Goal: Task Accomplishment & Management: Use online tool/utility

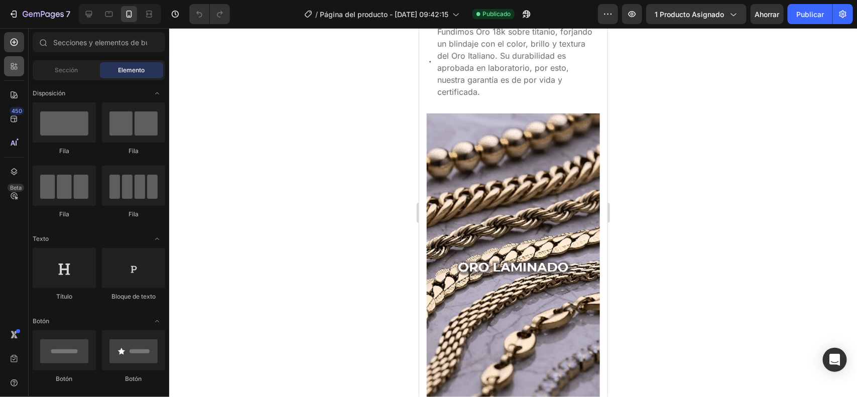
scroll to position [131, 0]
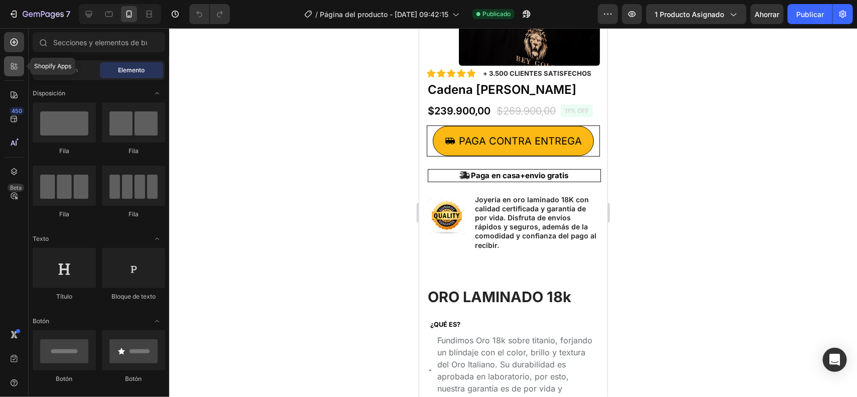
click at [18, 59] on div at bounding box center [14, 66] width 20 height 20
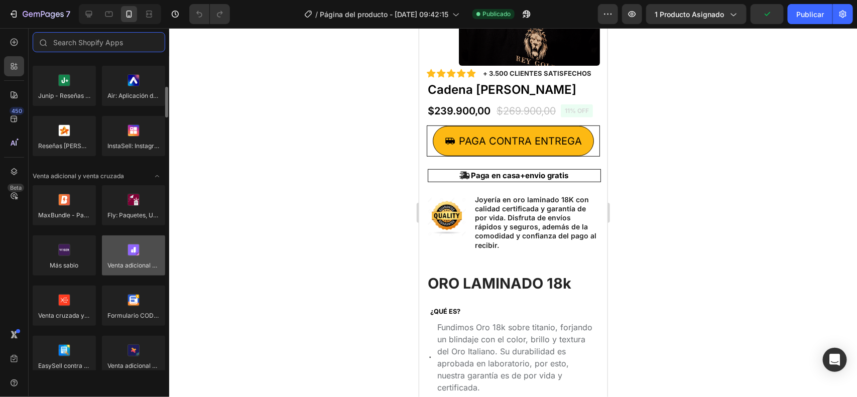
scroll to position [377, 0]
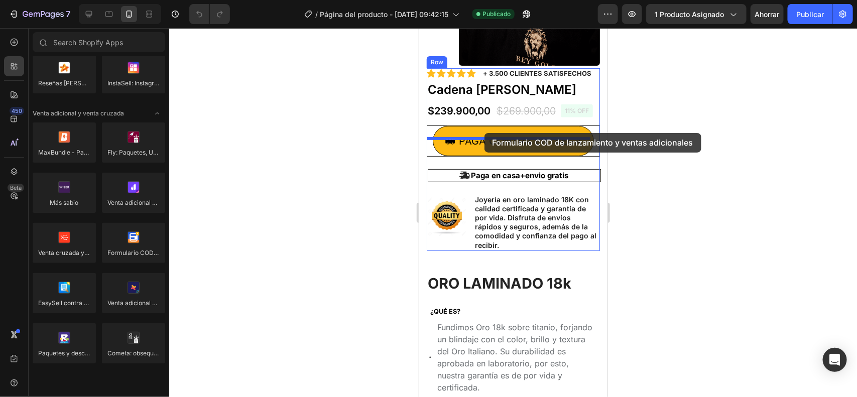
drag, startPoint x: 610, startPoint y: 269, endPoint x: 484, endPoint y: 133, distance: 186.2
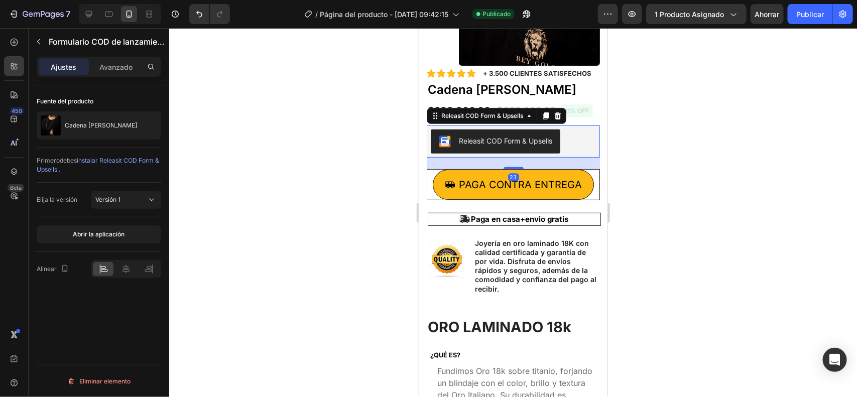
click at [681, 179] on div at bounding box center [513, 212] width 688 height 369
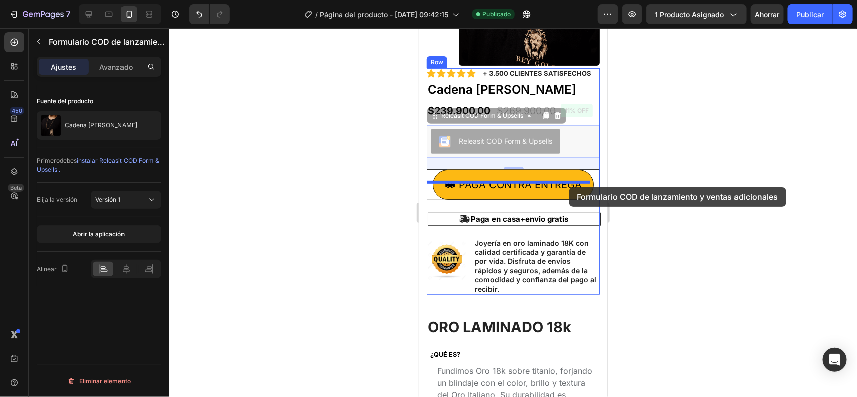
drag, startPoint x: 573, startPoint y: 149, endPoint x: 569, endPoint y: 186, distance: 36.9
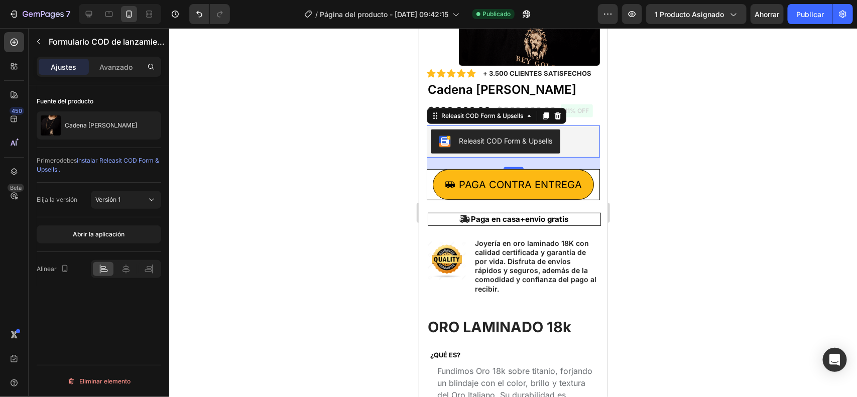
click at [621, 159] on div at bounding box center [513, 212] width 688 height 369
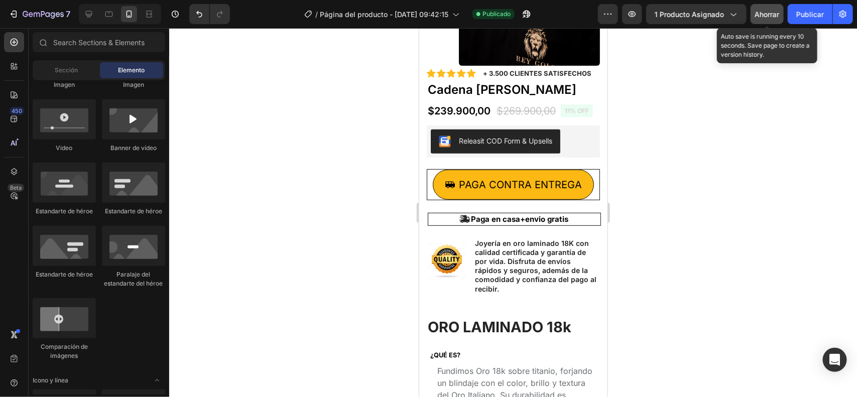
click at [760, 14] on font "Ahorrar" at bounding box center [767, 14] width 25 height 9
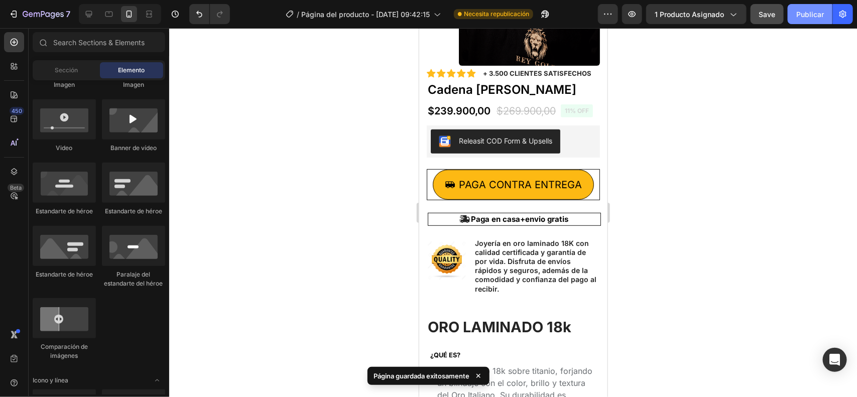
click at [815, 16] on font "Publicar" at bounding box center [810, 14] width 28 height 9
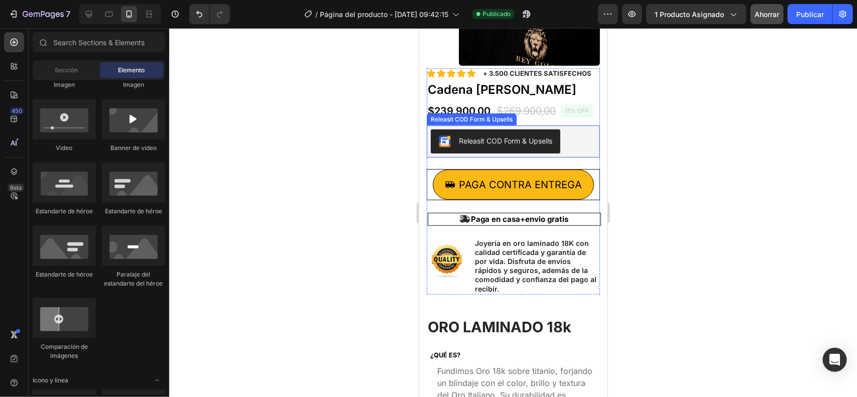
click at [552, 146] on div "Releasit COD Form & Upsells" at bounding box center [504, 140] width 93 height 11
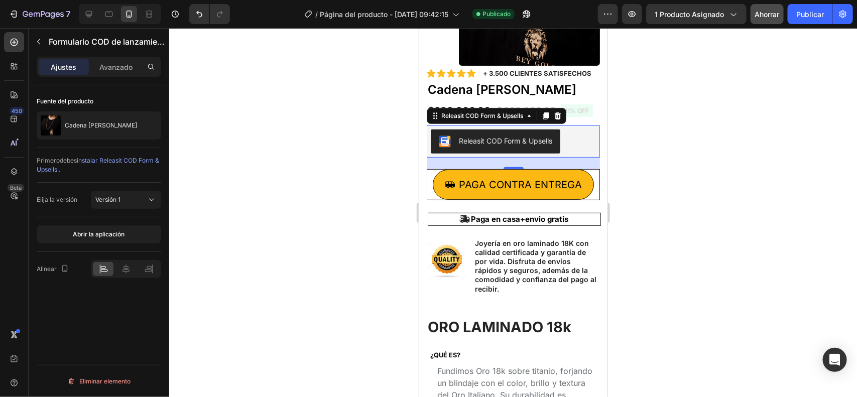
click at [129, 157] on font "instalar Releasit COD Form & Upsells ." at bounding box center [98, 165] width 122 height 17
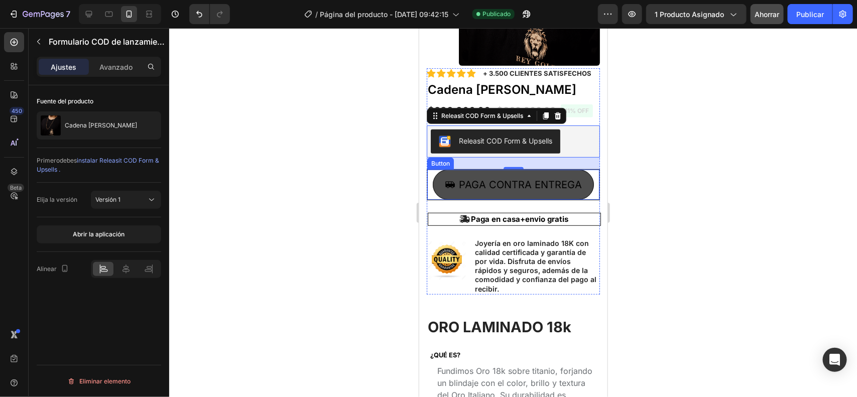
click at [580, 190] on button "Paga contra entrega" at bounding box center [512, 184] width 161 height 30
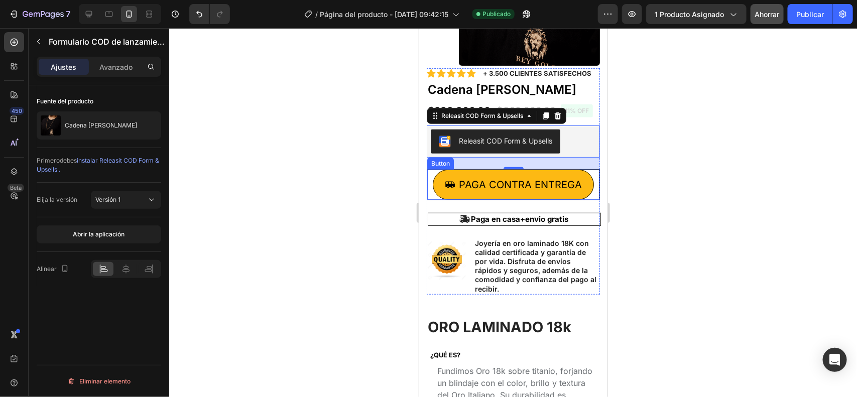
click at [486, 146] on div "Releasit COD Form & Upsells" at bounding box center [504, 140] width 93 height 11
click at [119, 201] on font "Versión 1" at bounding box center [107, 200] width 25 height 8
click at [124, 216] on div "Versión 1" at bounding box center [116, 224] width 82 height 19
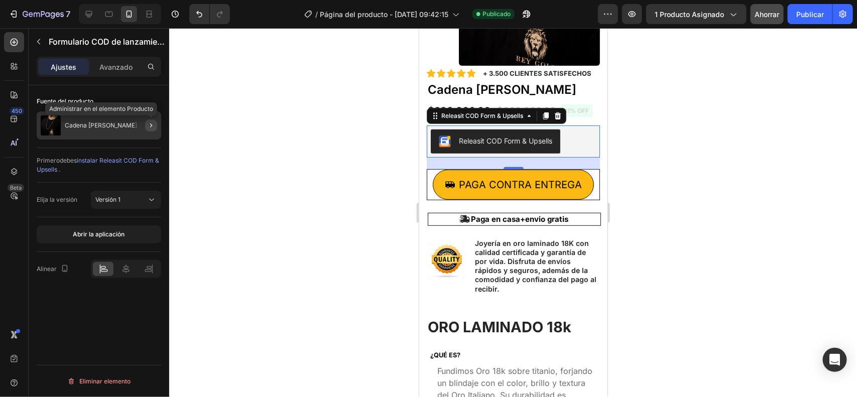
click at [150, 124] on icon "button" at bounding box center [151, 125] width 8 height 8
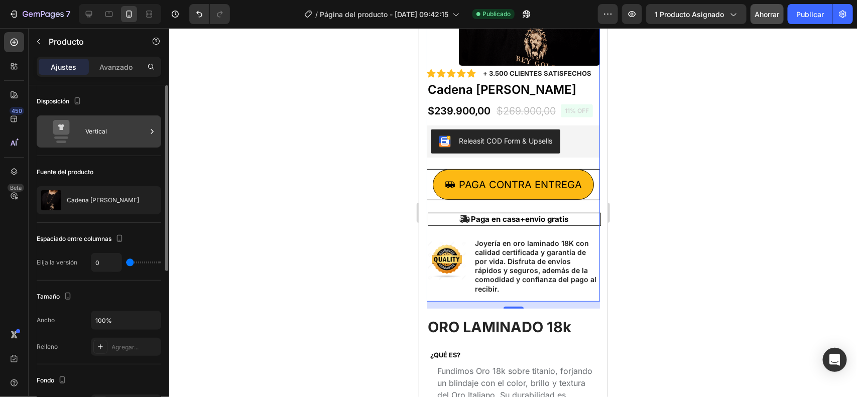
click at [102, 129] on font "Vertical" at bounding box center [96, 132] width 22 height 8
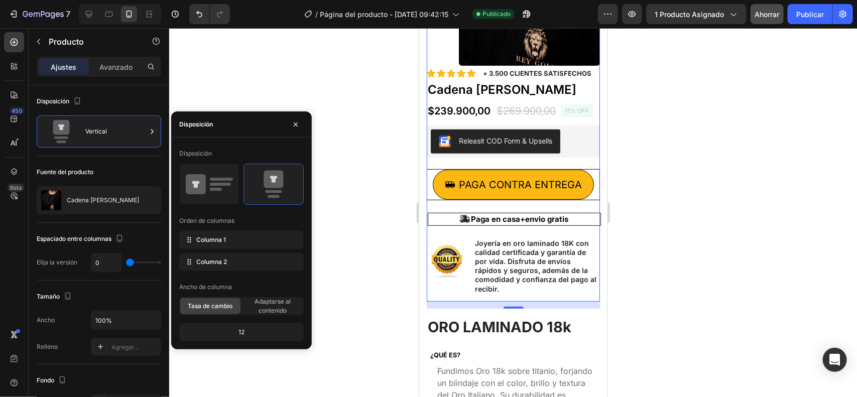
click at [280, 82] on div at bounding box center [513, 212] width 688 height 369
click at [0, 0] on span "Elemento" at bounding box center [0, 0] width 0 height 0
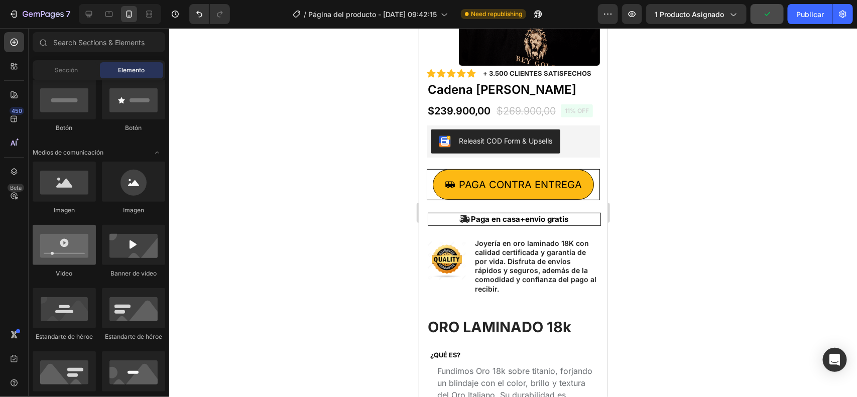
scroll to position [628, 0]
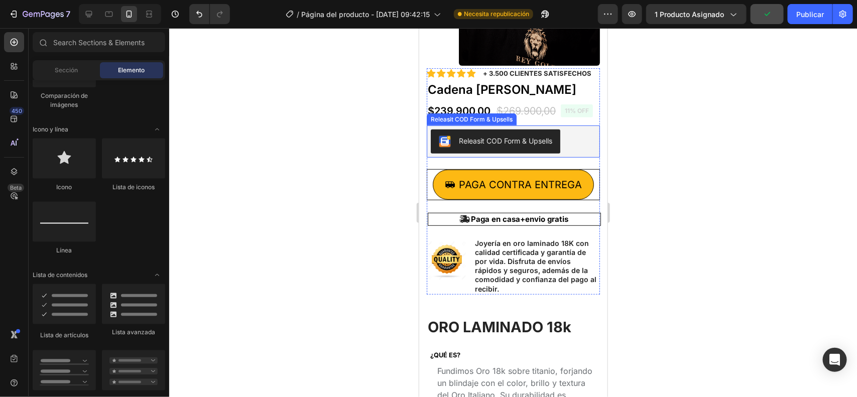
click at [547, 146] on div "Releasit COD Form & Upsells" at bounding box center [504, 140] width 93 height 11
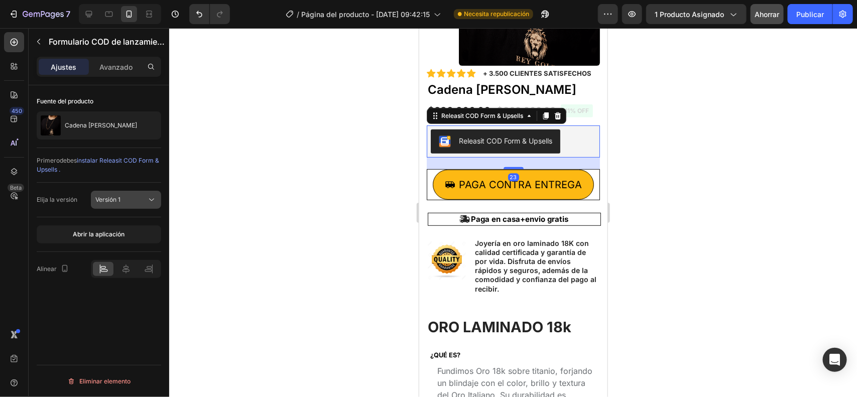
click at [131, 195] on div "Versión 1" at bounding box center [120, 199] width 51 height 9
click at [131, 201] on div "Versión 1" at bounding box center [120, 199] width 51 height 9
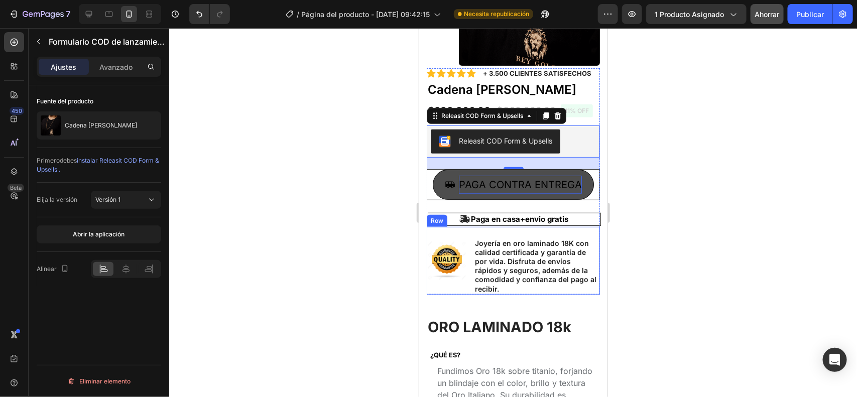
click at [557, 189] on p "Paga contra entrega" at bounding box center [519, 184] width 123 height 18
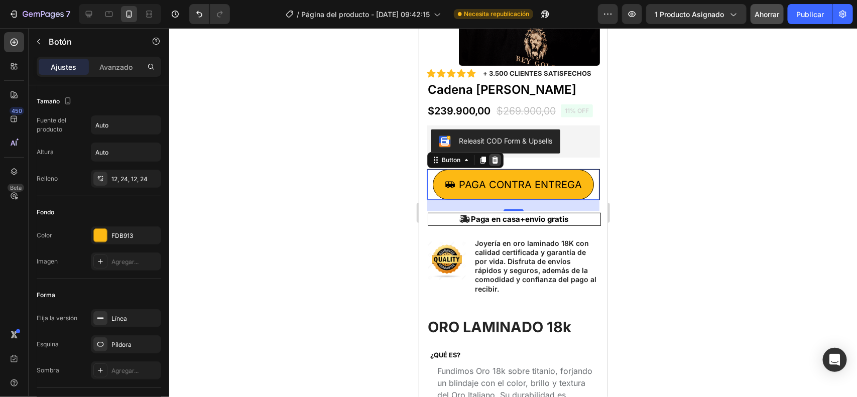
click at [495, 163] on icon at bounding box center [494, 159] width 7 height 7
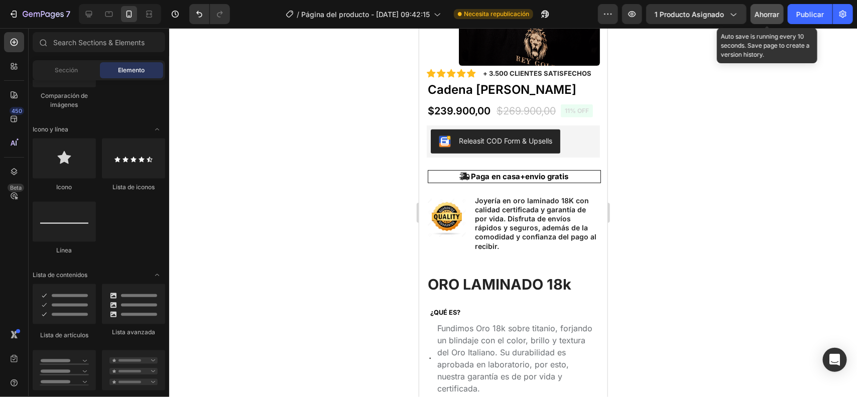
click at [769, 14] on font "Ahorrar" at bounding box center [767, 14] width 25 height 9
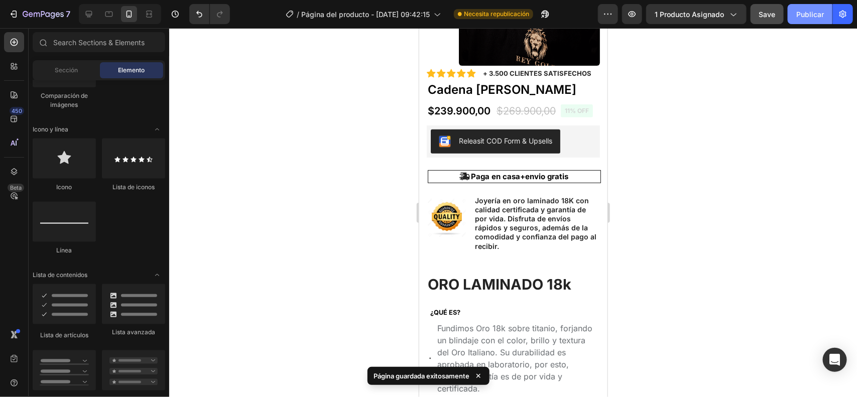
click at [824, 18] on font "Publicar" at bounding box center [810, 14] width 28 height 9
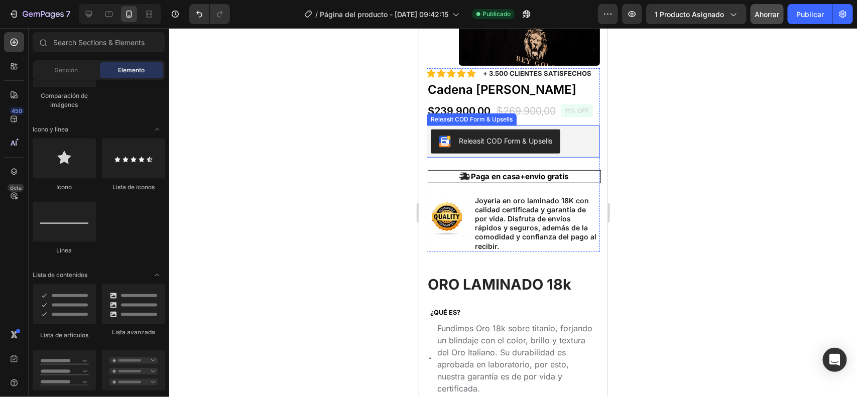
click at [567, 152] on div "Releasit COD Form & Upsells" at bounding box center [512, 141] width 165 height 24
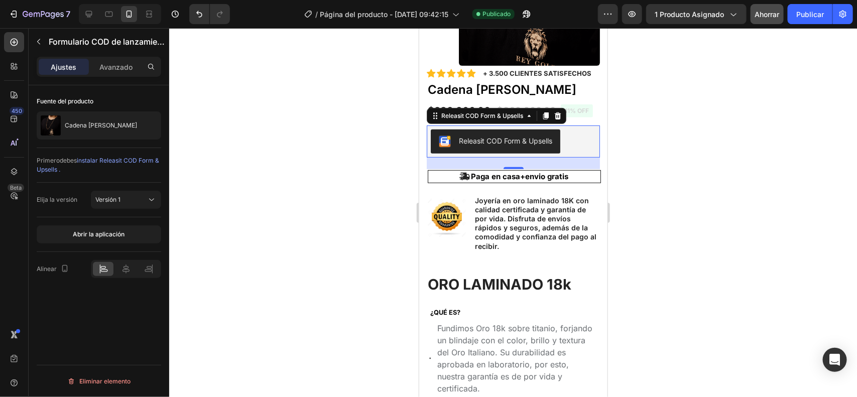
click at [125, 159] on font "instalar Releasit COD Form & Upsells ." at bounding box center [98, 165] width 122 height 17
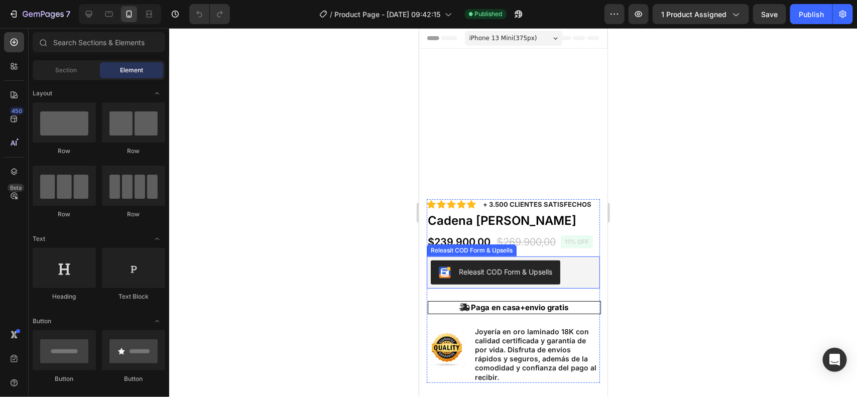
click at [542, 284] on button "Releasit COD Form & Upsells" at bounding box center [495, 272] width 130 height 24
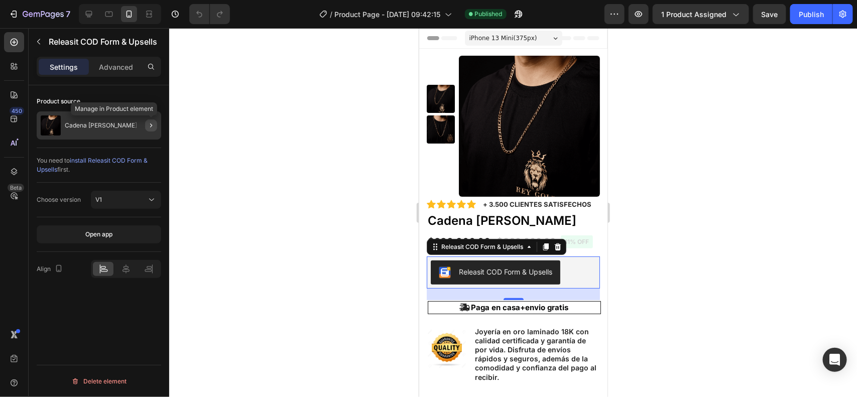
click at [147, 125] on icon "button" at bounding box center [151, 125] width 8 height 8
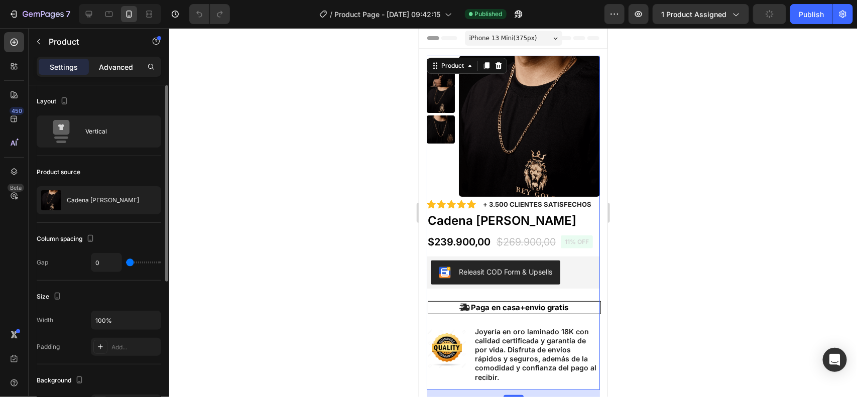
click at [121, 69] on p "Advanced" at bounding box center [116, 67] width 34 height 11
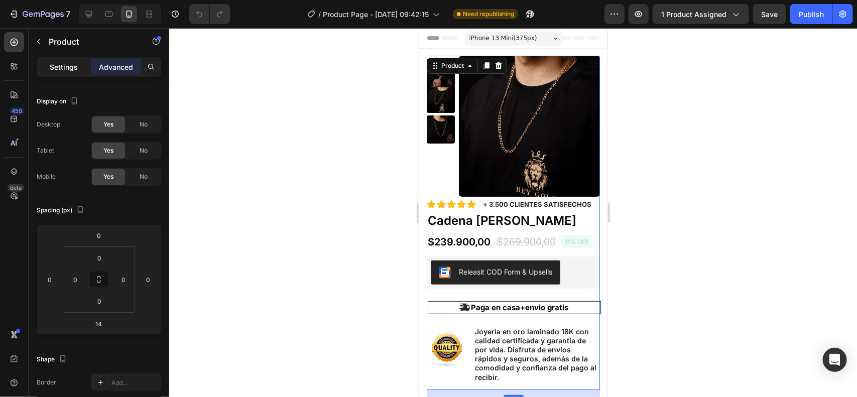
click at [68, 65] on p "Settings" at bounding box center [64, 67] width 28 height 11
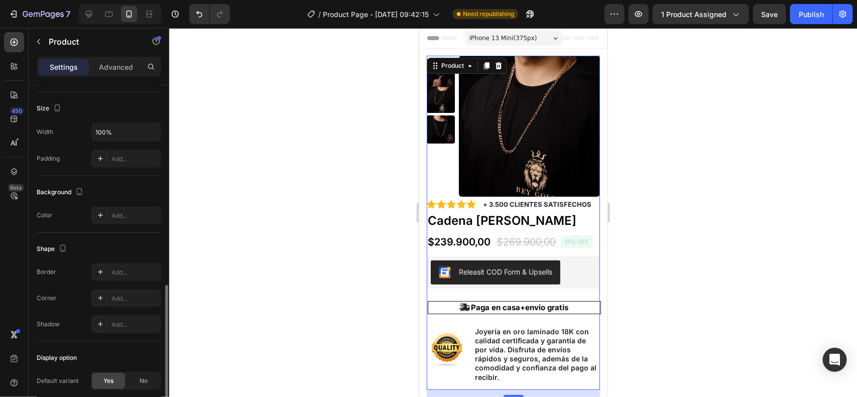
scroll to position [283, 0]
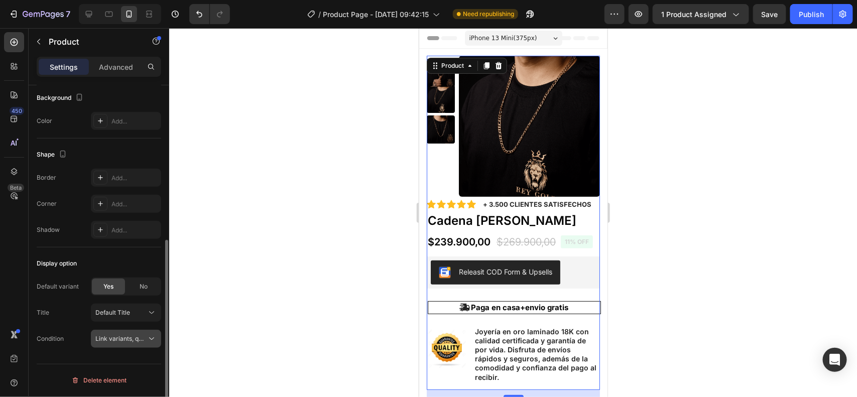
click at [150, 340] on icon at bounding box center [152, 339] width 10 height 10
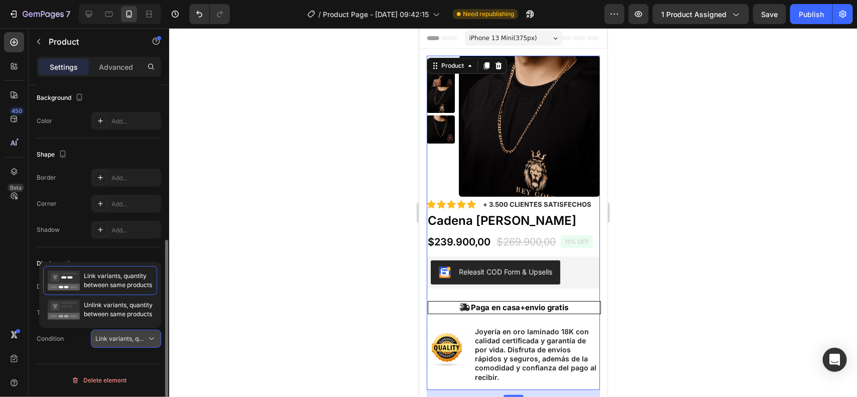
click at [150, 340] on icon at bounding box center [152, 339] width 10 height 10
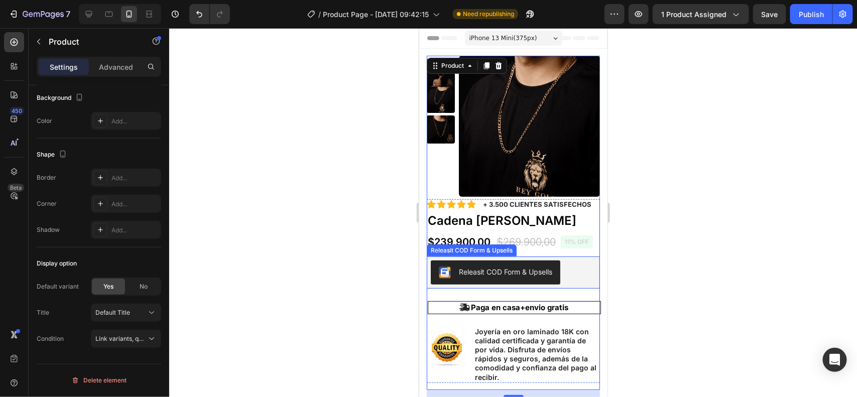
click at [569, 278] on div "Releasit COD Form & Upsells" at bounding box center [512, 272] width 165 height 24
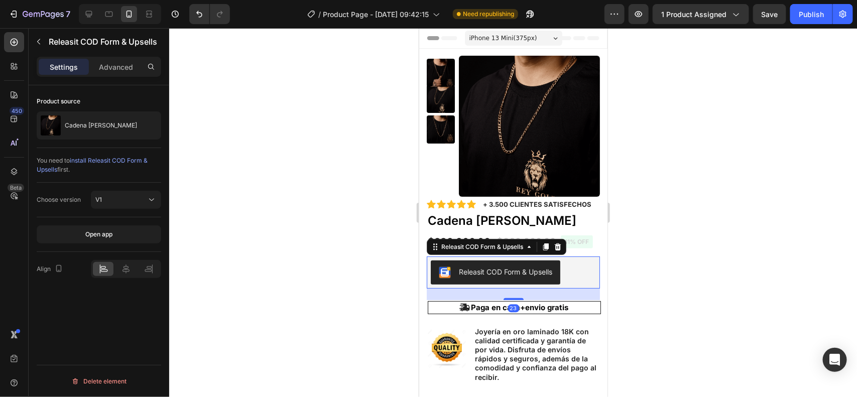
scroll to position [0, 0]
click at [551, 253] on div at bounding box center [545, 246] width 12 height 12
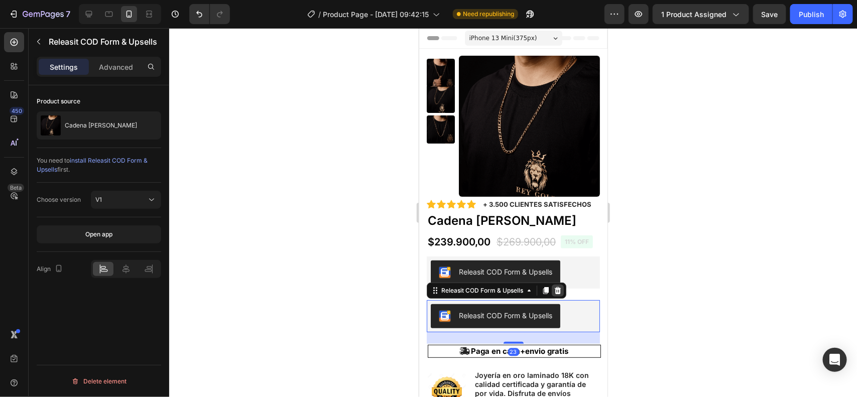
click at [552, 296] on div at bounding box center [557, 290] width 12 height 12
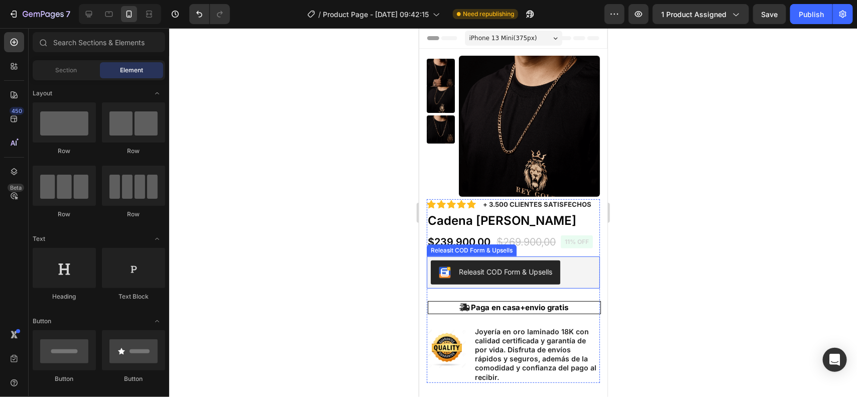
click at [570, 284] on div "Releasit COD Form & Upsells" at bounding box center [512, 272] width 165 height 24
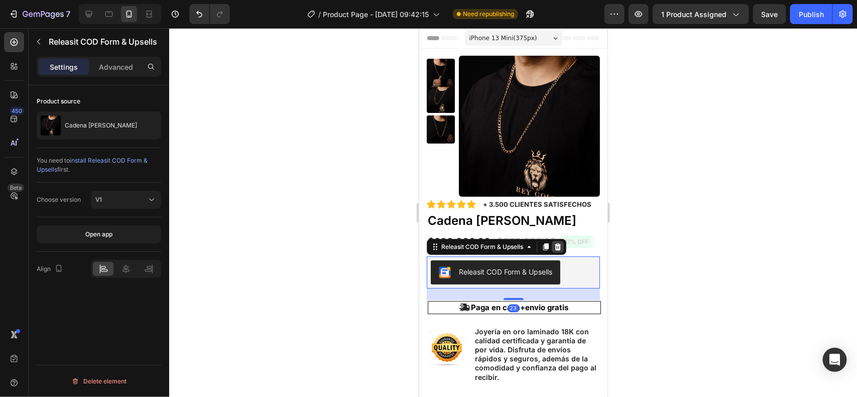
click at [559, 250] on icon at bounding box center [557, 246] width 7 height 7
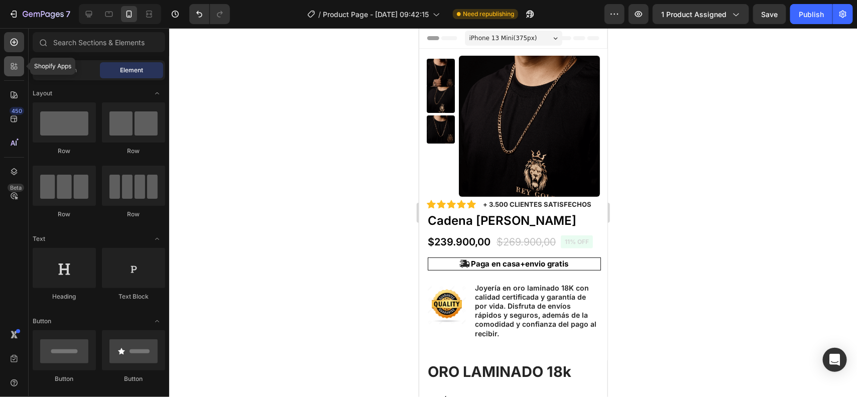
click at [10, 70] on icon at bounding box center [14, 66] width 10 height 10
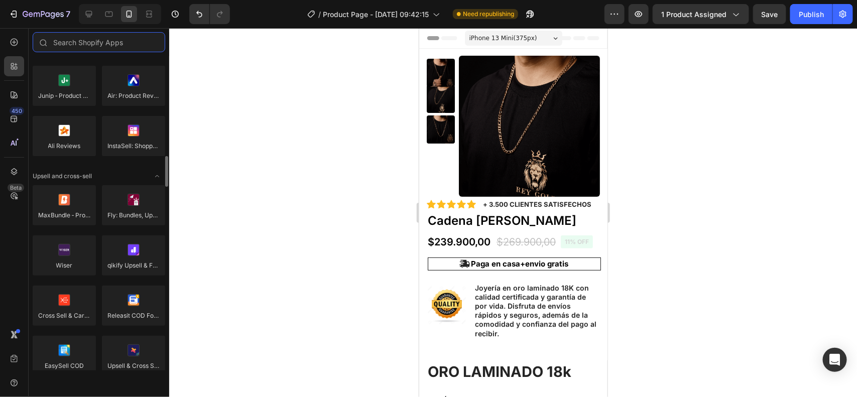
scroll to position [377, 0]
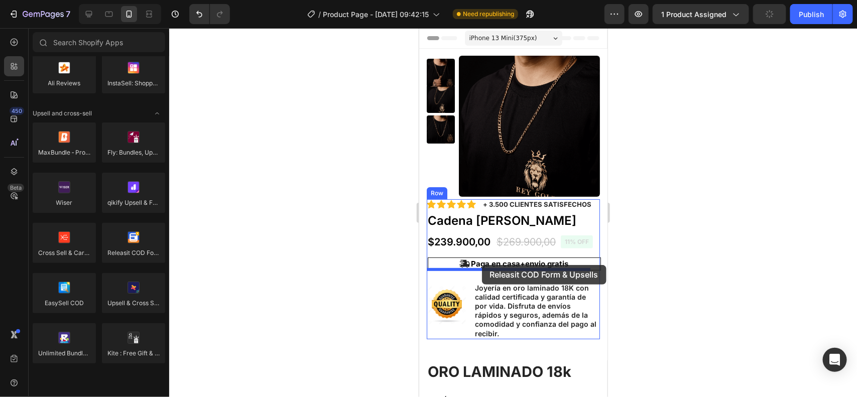
drag, startPoint x: 555, startPoint y: 281, endPoint x: 481, endPoint y: 265, distance: 75.6
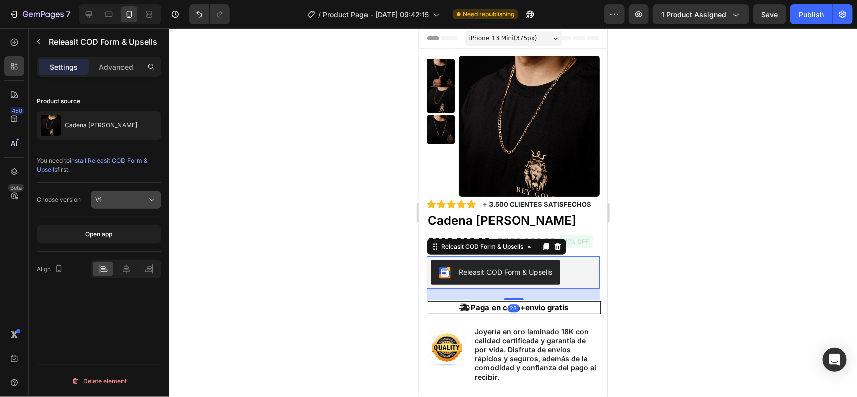
click at [139, 194] on button "V1" at bounding box center [126, 200] width 70 height 18
click at [135, 237] on div "V2" at bounding box center [116, 243] width 82 height 19
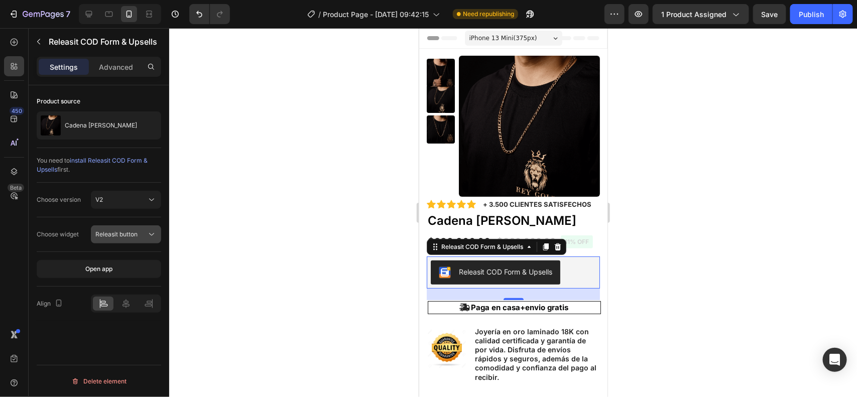
click at [141, 228] on button "Releasit button" at bounding box center [126, 234] width 70 height 18
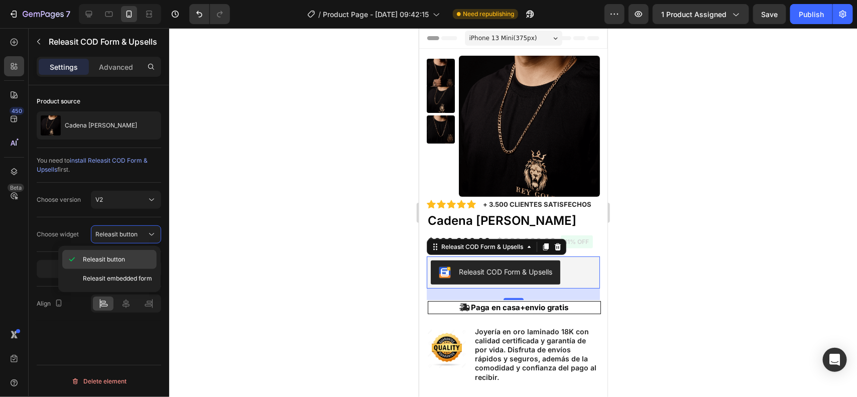
click at [136, 257] on p "Releasit button" at bounding box center [117, 259] width 69 height 9
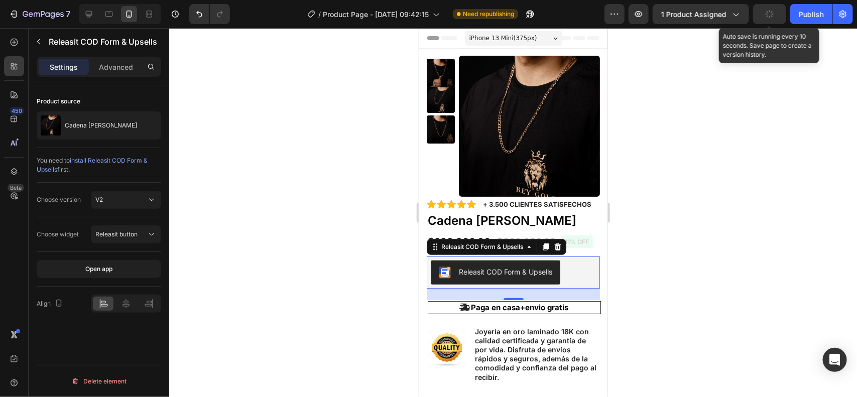
click at [772, 16] on icon "button" at bounding box center [769, 14] width 9 height 9
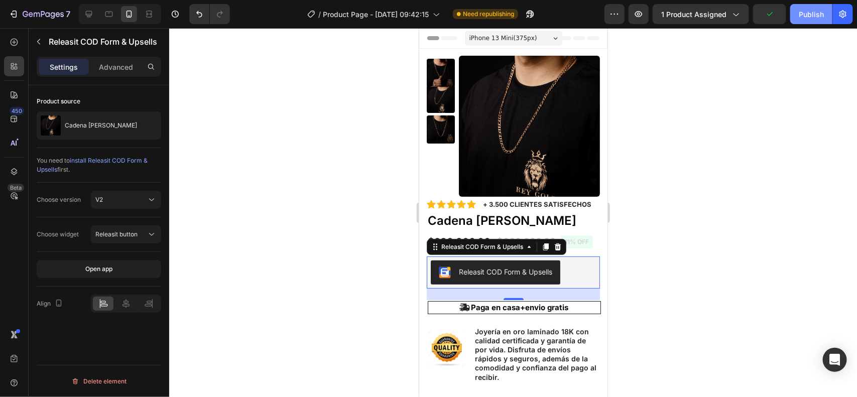
click at [807, 13] on div "Publish" at bounding box center [811, 14] width 25 height 11
click at [555, 250] on icon at bounding box center [557, 246] width 7 height 7
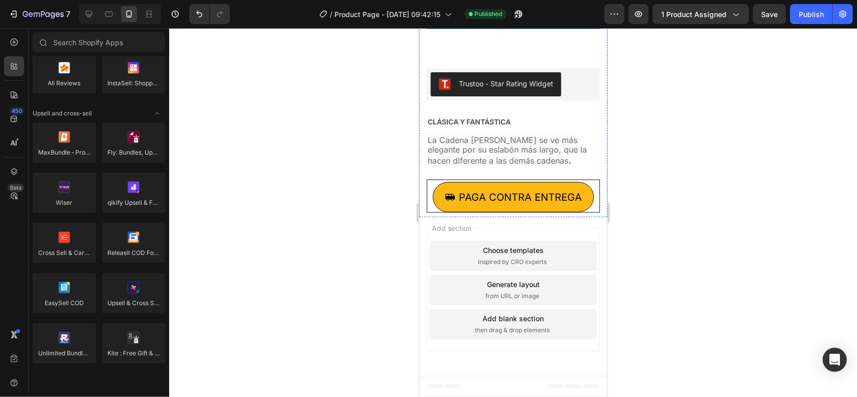
scroll to position [941, 0]
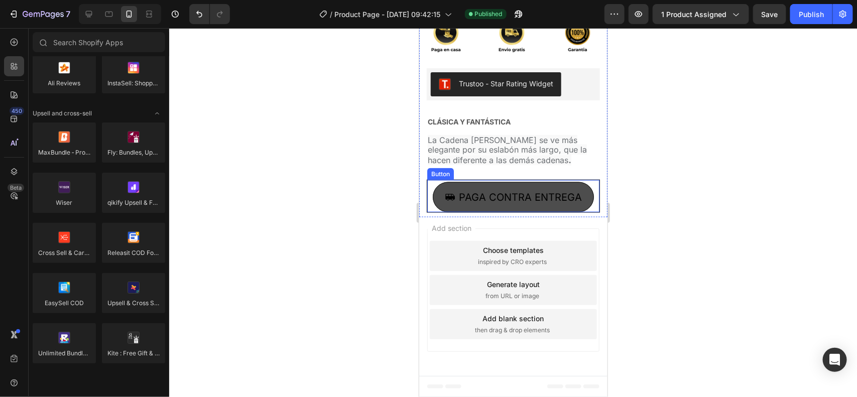
click at [584, 212] on button "Paga contra entrega" at bounding box center [512, 197] width 161 height 30
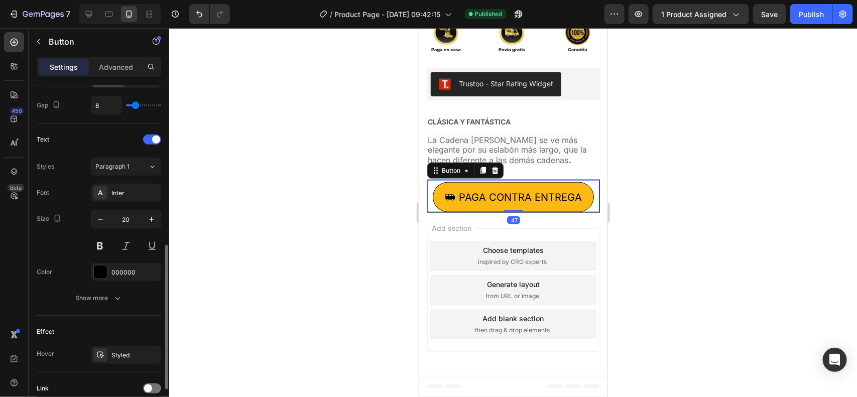
scroll to position [460, 0]
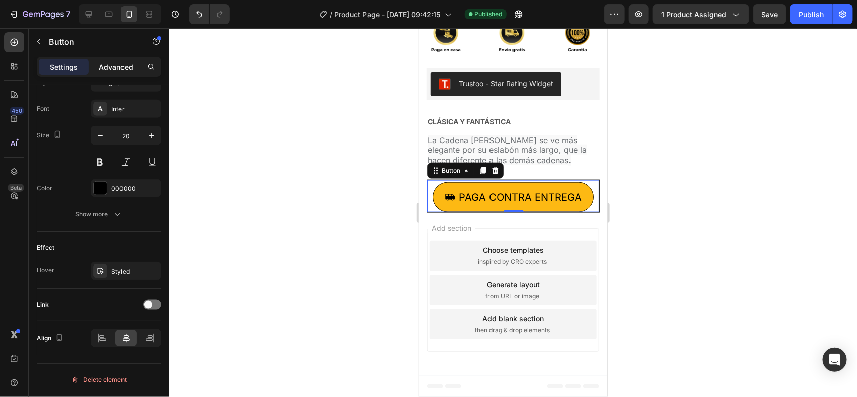
click at [119, 66] on p "Advanced" at bounding box center [116, 67] width 34 height 11
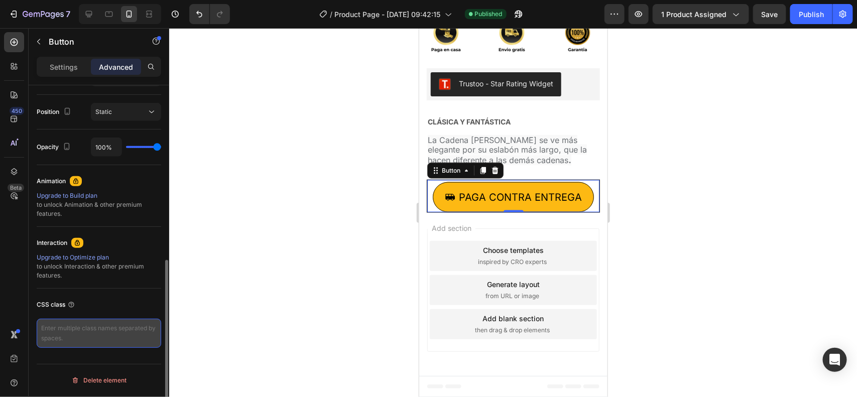
click at [117, 324] on textarea at bounding box center [99, 333] width 125 height 29
paste textarea "_rsi-cod-form-is-gempages _rsi-cod-form-gempages-button-overwrite"
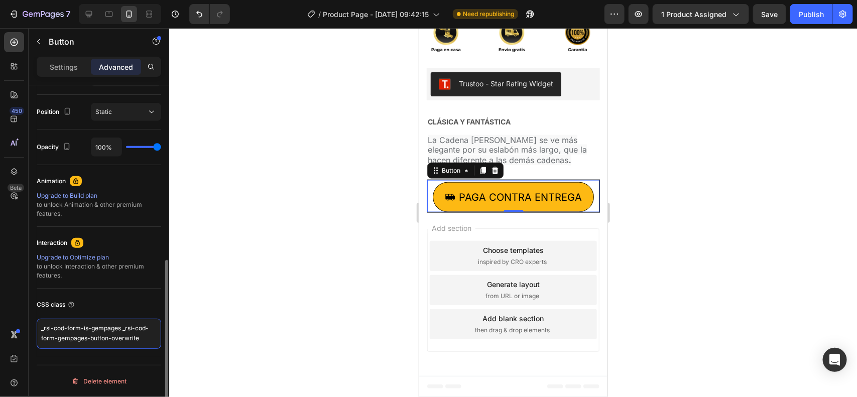
scroll to position [0, 0]
type textarea "_rsi-cod-form-is-gempages _rsi-cod-form-gempages-button-overwrite"
click at [131, 308] on div "CSS class" at bounding box center [99, 305] width 125 height 16
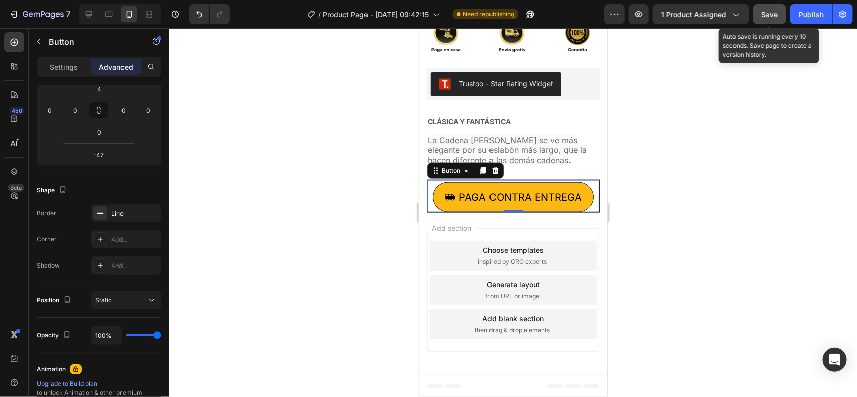
click at [769, 15] on span "Save" at bounding box center [770, 14] width 17 height 9
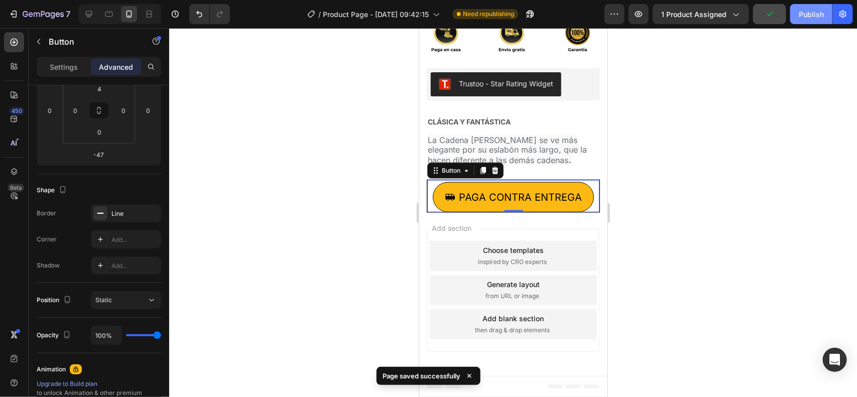
click at [812, 6] on button "Publish" at bounding box center [811, 14] width 42 height 20
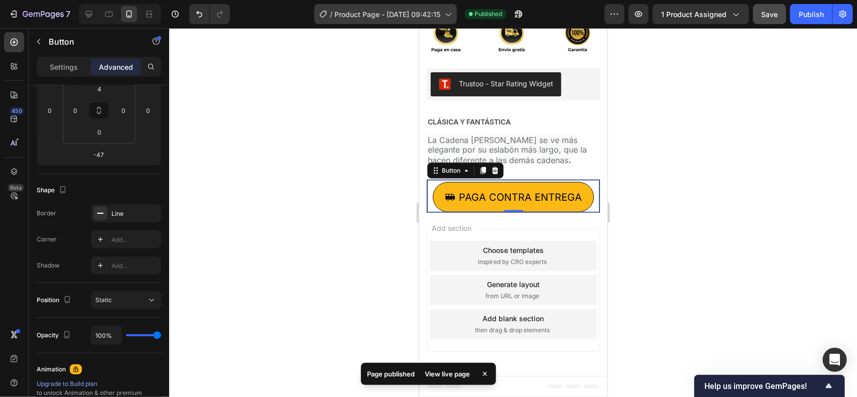
click at [420, 14] on span "Product Page - [DATE] 09:42:15" at bounding box center [388, 14] width 106 height 11
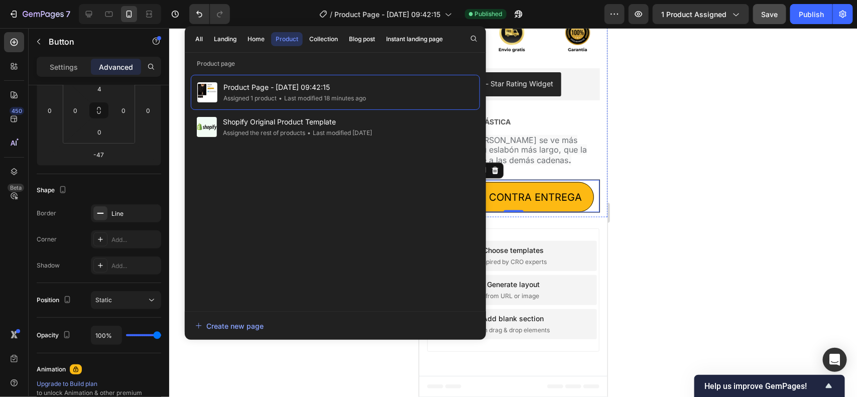
click at [651, 106] on div at bounding box center [513, 212] width 688 height 369
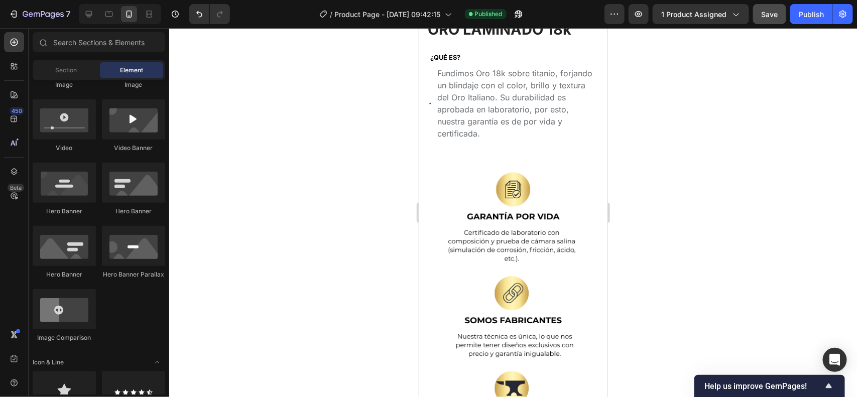
scroll to position [0, 0]
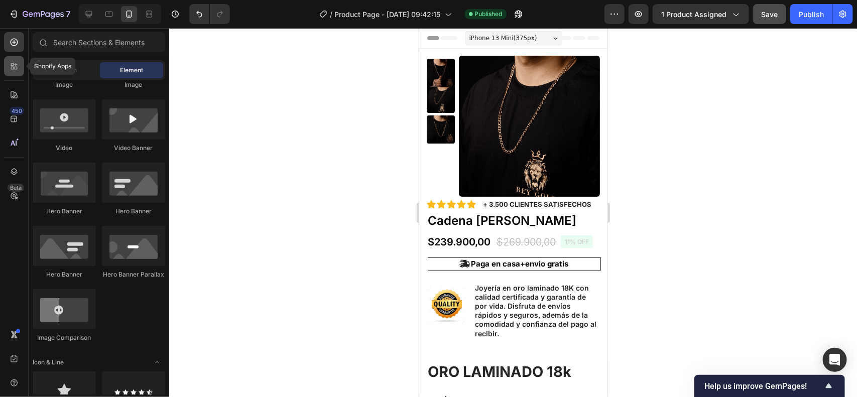
click at [6, 61] on div at bounding box center [14, 66] width 20 height 20
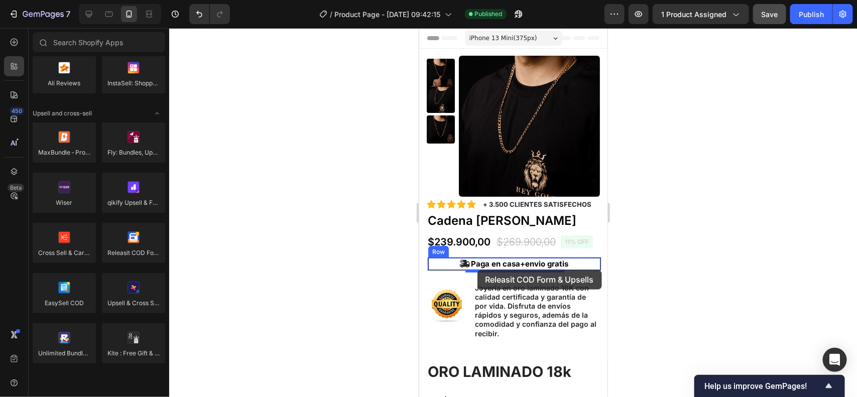
drag, startPoint x: 560, startPoint y: 266, endPoint x: 477, endPoint y: 270, distance: 83.4
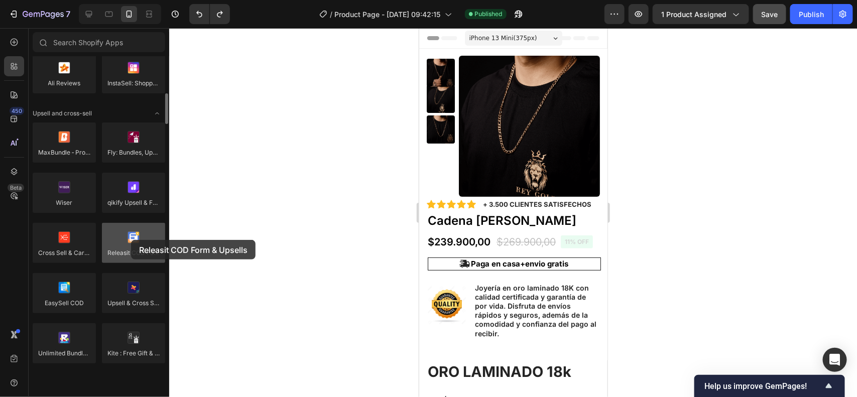
drag, startPoint x: 138, startPoint y: 249, endPoint x: 131, endPoint y: 240, distance: 11.4
click at [131, 240] on div at bounding box center [133, 243] width 63 height 40
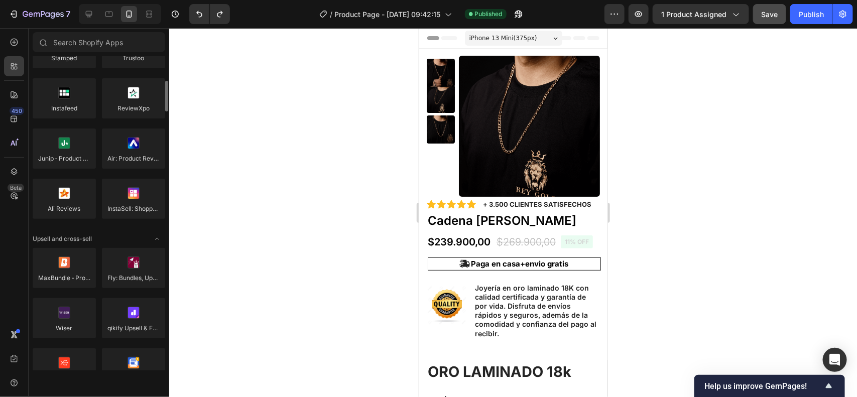
scroll to position [377, 0]
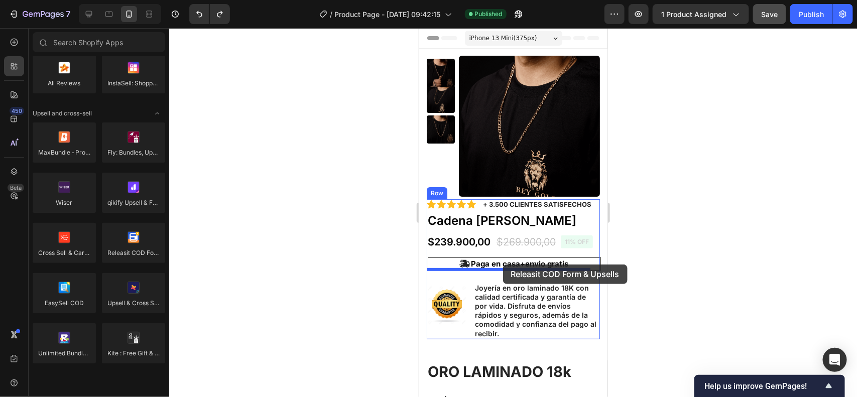
drag, startPoint x: 574, startPoint y: 278, endPoint x: 503, endPoint y: 264, distance: 73.1
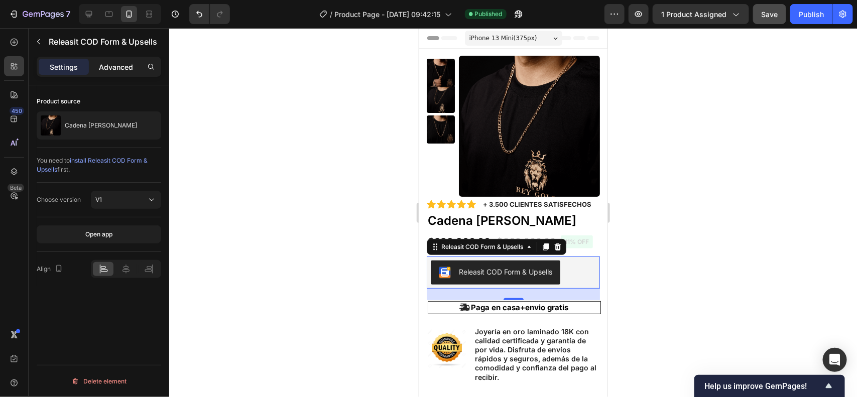
click at [124, 62] on p "Advanced" at bounding box center [116, 67] width 34 height 11
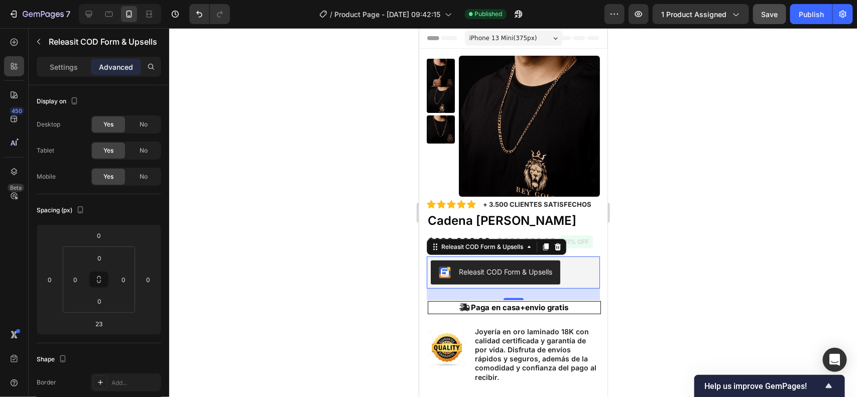
scroll to position [357, 0]
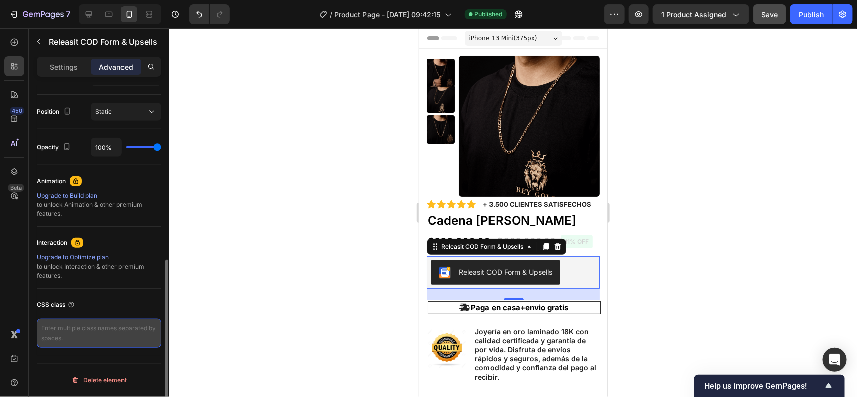
click at [76, 339] on textarea at bounding box center [99, 333] width 125 height 29
paste textarea "_rsi-cod-form-is-gempages _rsi-cod-form-gempages-button-overwrite"
type textarea "_rsi-cod-form-is-gempages _rsi-cod-form-gempages-button-overwrite"
click at [139, 295] on div "CSS class _rsi-cod-form-is-gempages _rsi-cod-form-gempages-button-overwrite" at bounding box center [99, 322] width 125 height 67
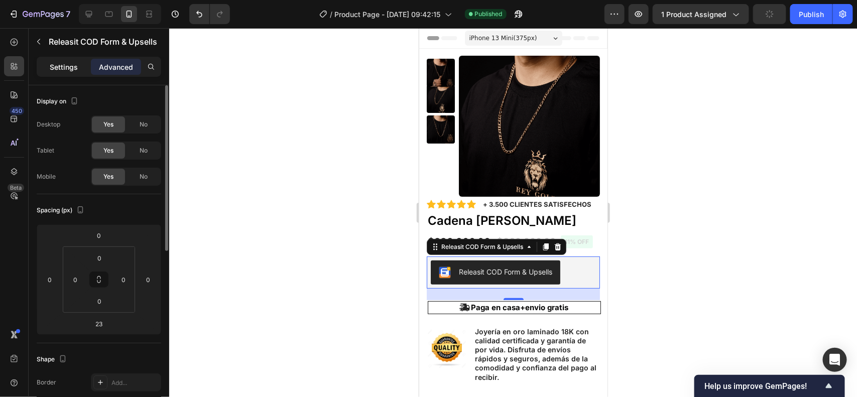
click at [69, 59] on div "Settings" at bounding box center [64, 67] width 50 height 16
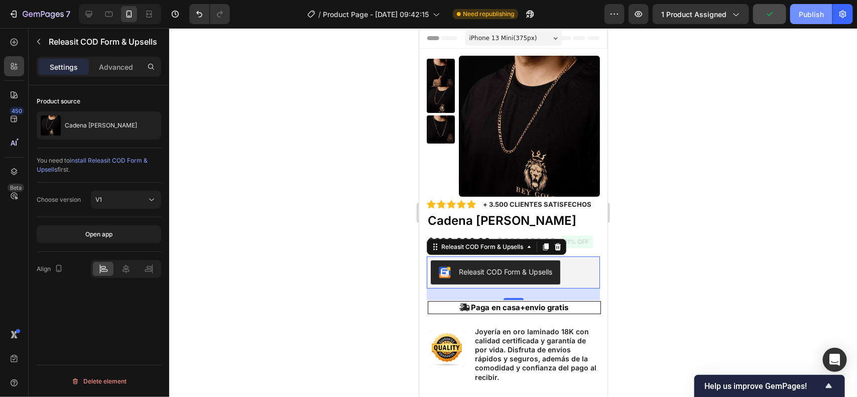
click at [815, 17] on div "Publish" at bounding box center [811, 14] width 25 height 11
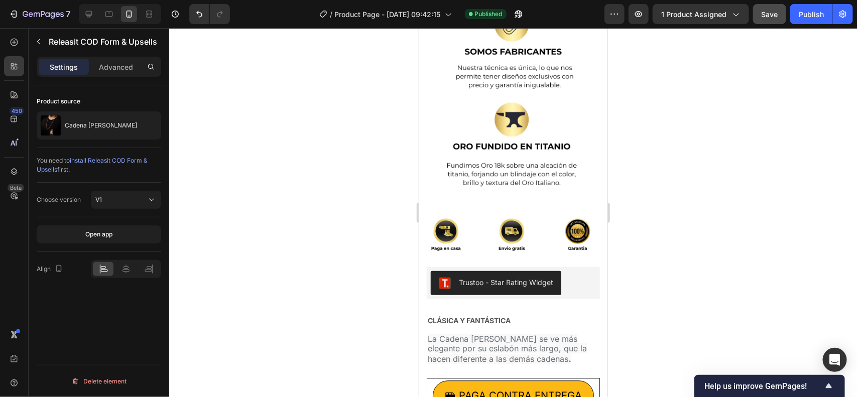
scroll to position [1136, 0]
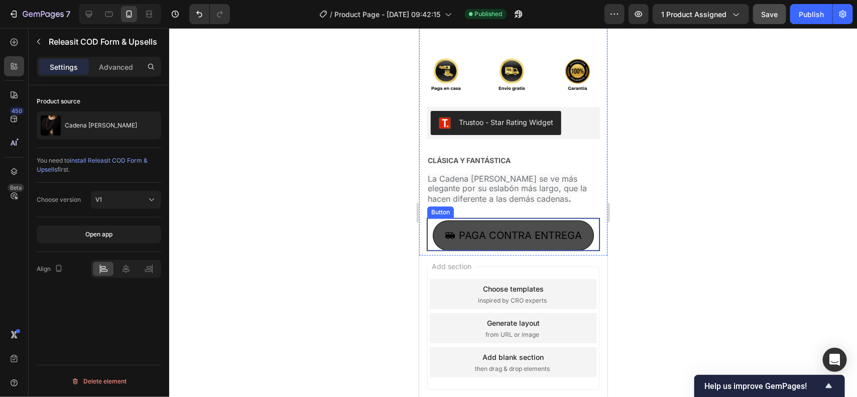
click at [539, 220] on button "Paga contra entrega" at bounding box center [512, 235] width 161 height 30
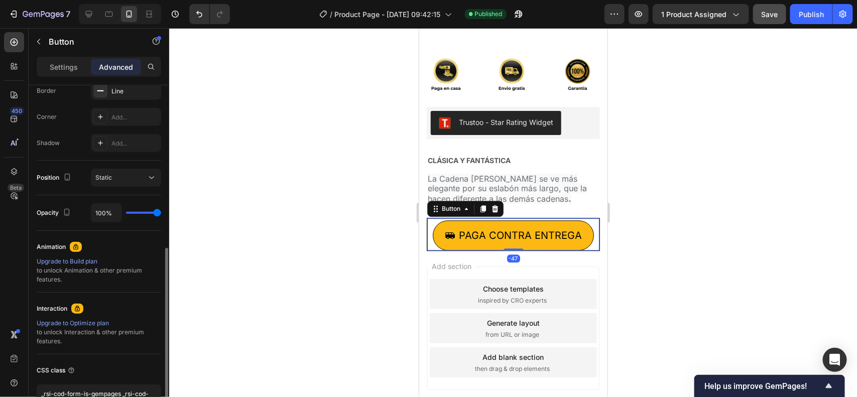
scroll to position [357, 0]
